Goal: Check status: Check status

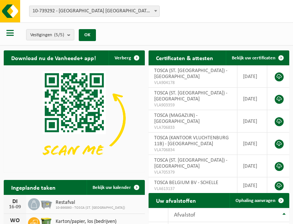
click at [156, 11] on b at bounding box center [155, 11] width 3 height 2
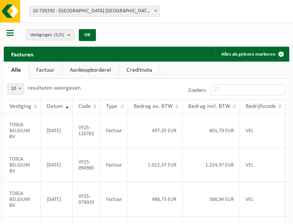
click at [156, 11] on b at bounding box center [155, 11] width 3 height 2
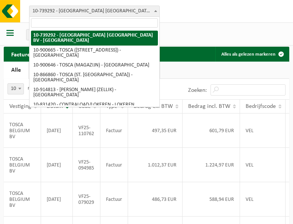
select select "119212"
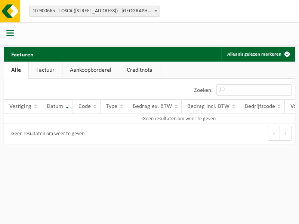
click at [156, 11] on b at bounding box center [155, 11] width 3 height 2
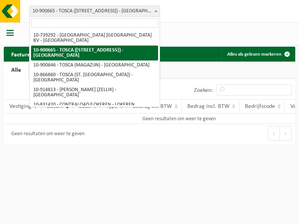
select select "119209"
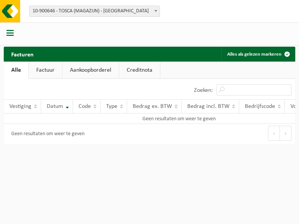
click at [156, 11] on b at bounding box center [155, 11] width 3 height 2
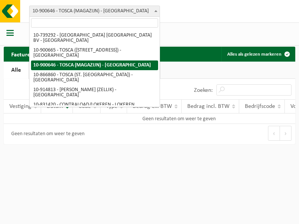
select select "103057"
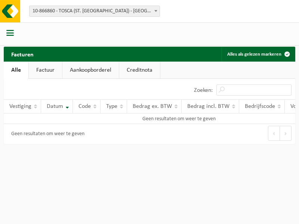
click at [156, 11] on b at bounding box center [155, 11] width 3 height 2
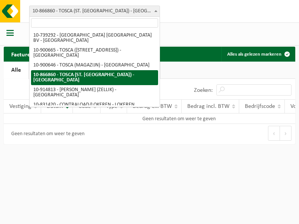
select select "126716"
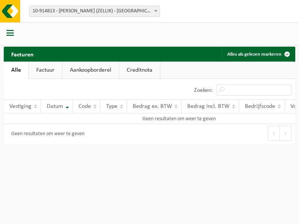
click at [156, 11] on b at bounding box center [155, 11] width 3 height 2
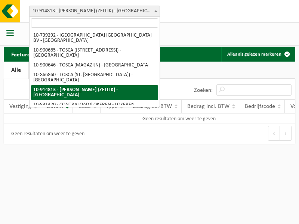
select select "88625"
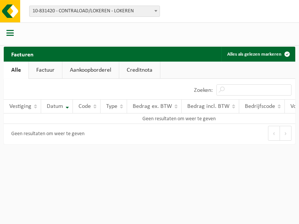
click at [156, 11] on b at bounding box center [155, 11] width 3 height 2
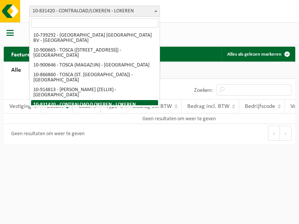
select select "99558"
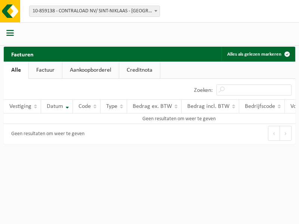
click at [156, 11] on b at bounding box center [155, 11] width 3 height 2
